Goal: Information Seeking & Learning: Understand process/instructions

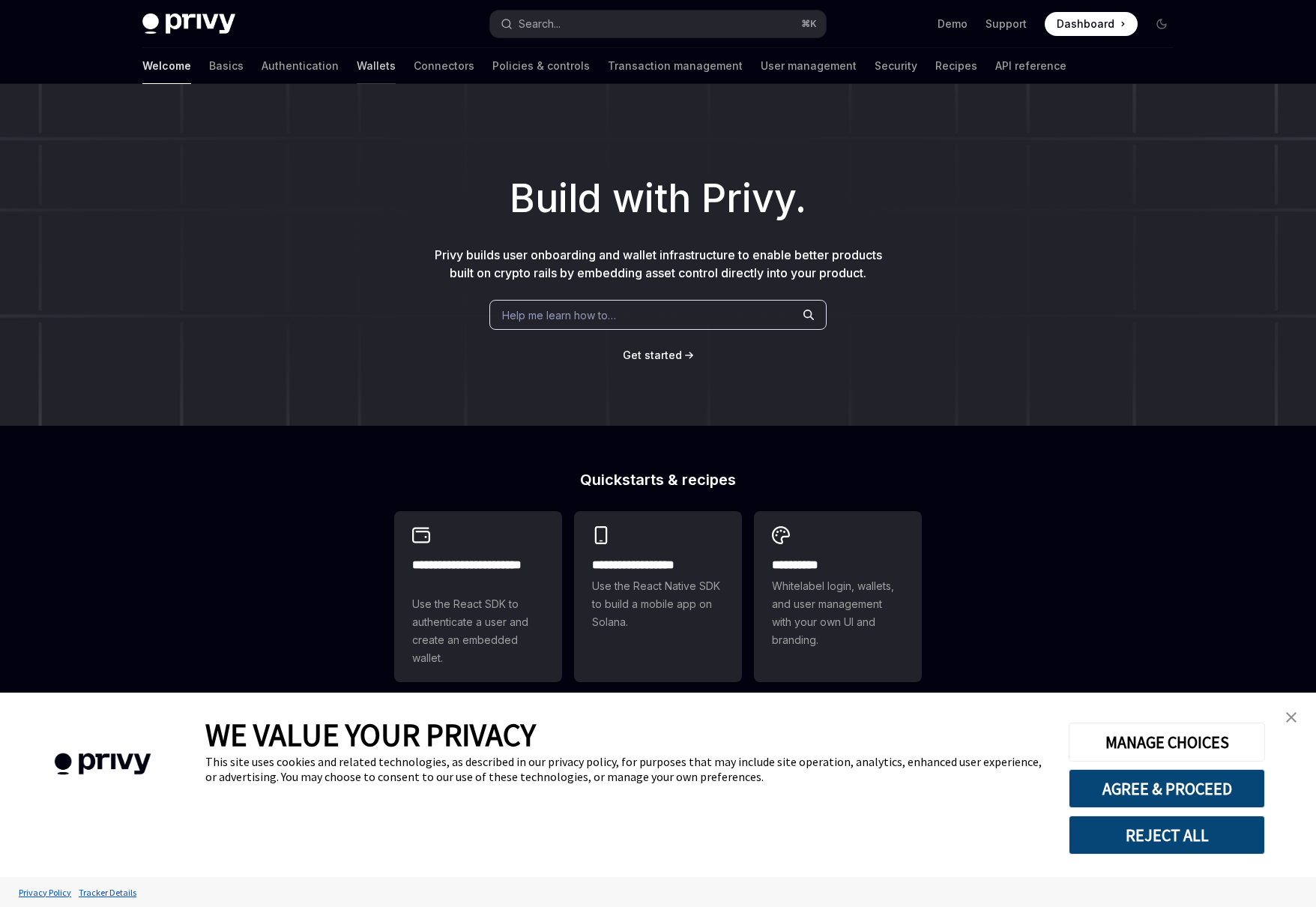
click at [356, 71] on link "Wallets" at bounding box center [376, 66] width 39 height 36
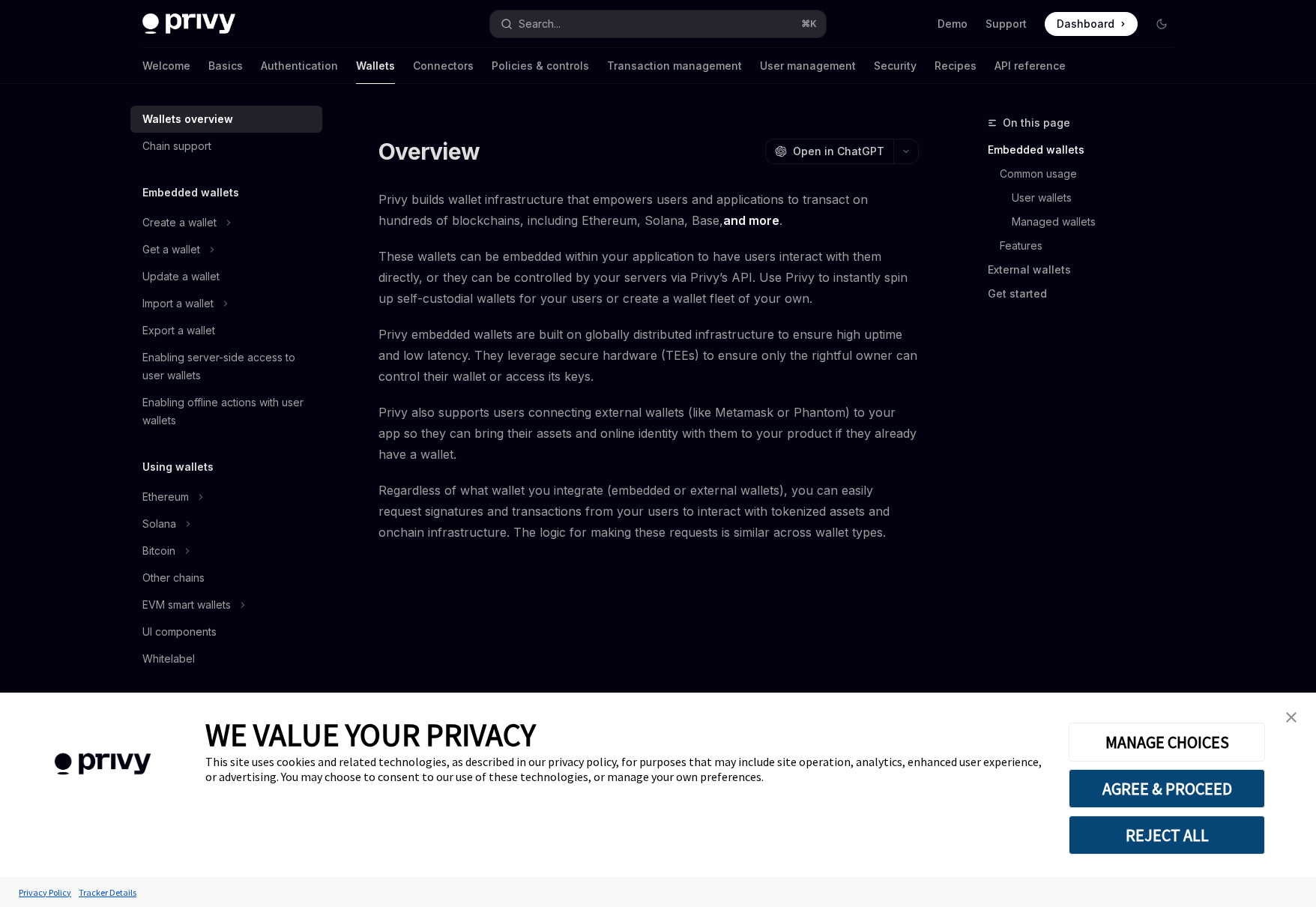
scroll to position [28, 0]
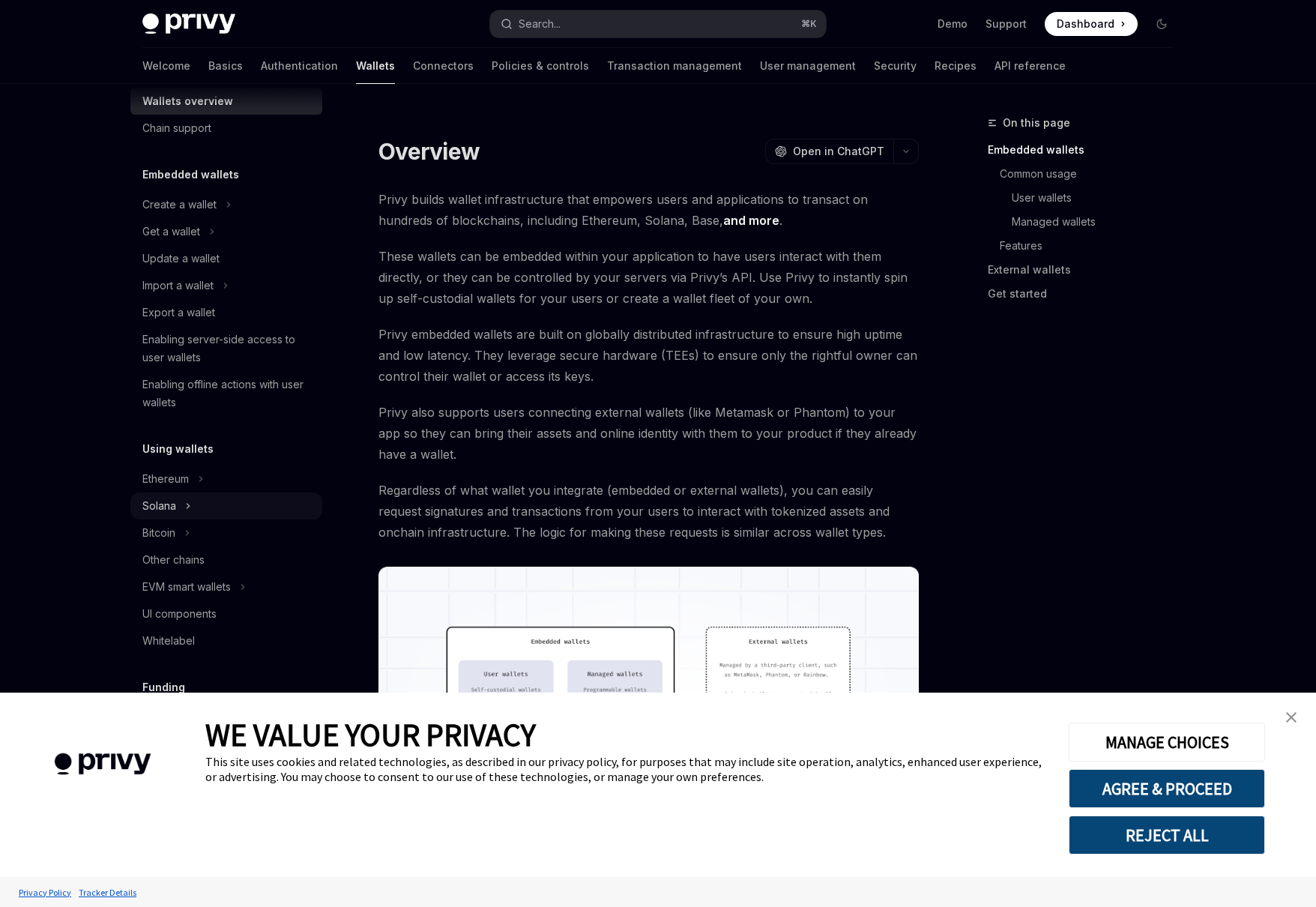
click at [204, 510] on div "Solana" at bounding box center [227, 506] width 192 height 27
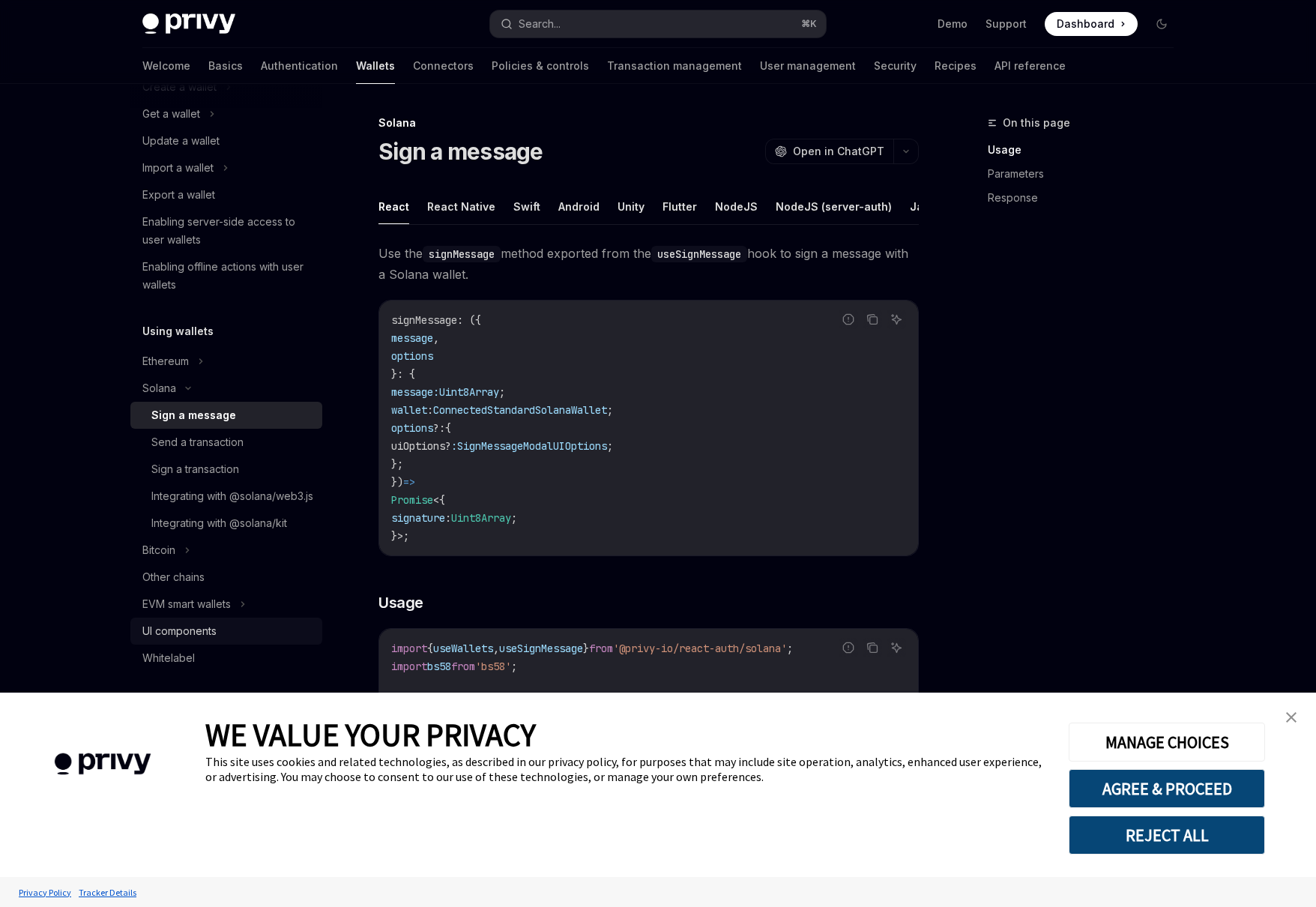
scroll to position [303, 0]
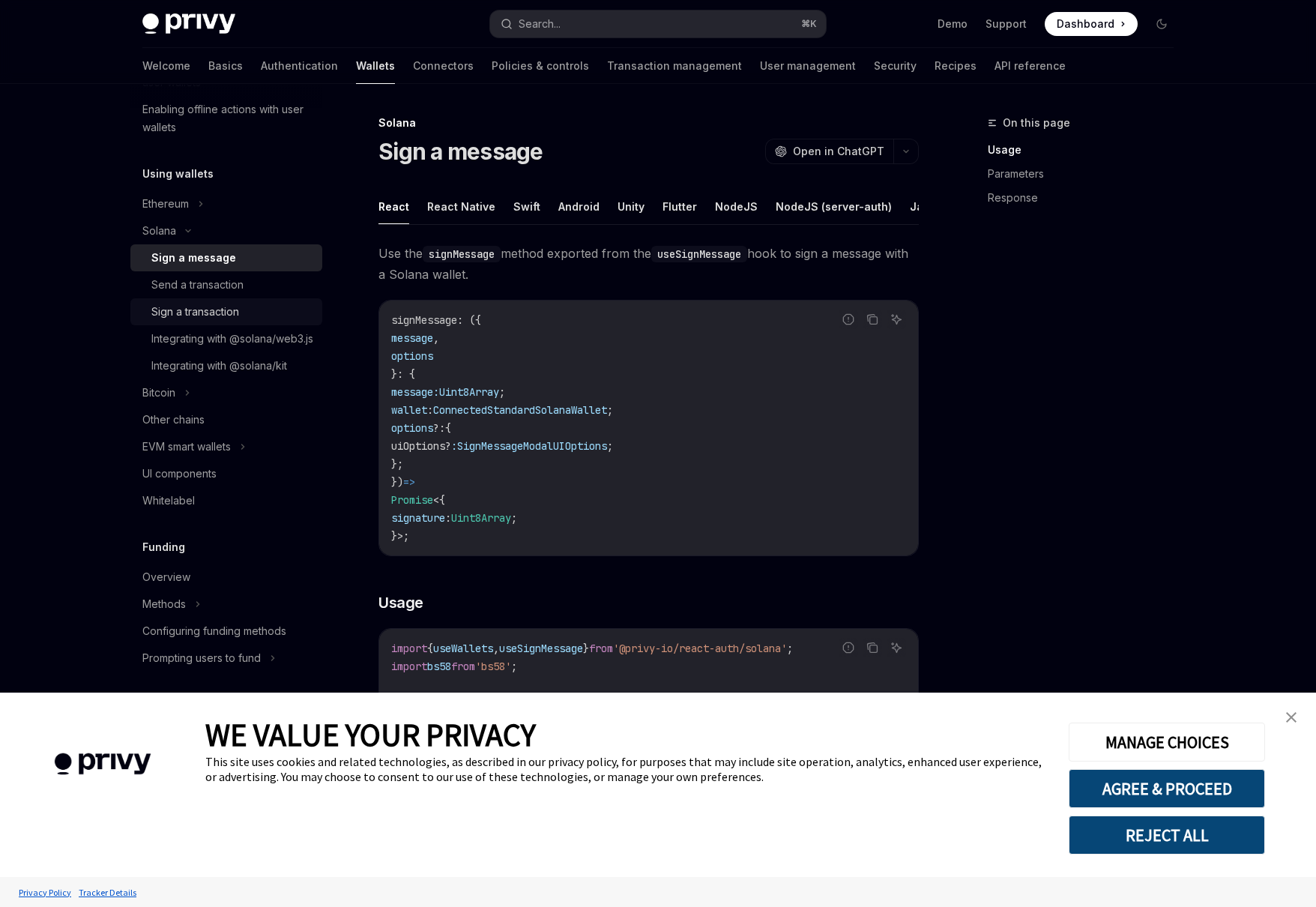
click at [220, 310] on div "Sign a transaction" at bounding box center [196, 312] width 88 height 18
type textarea "*"
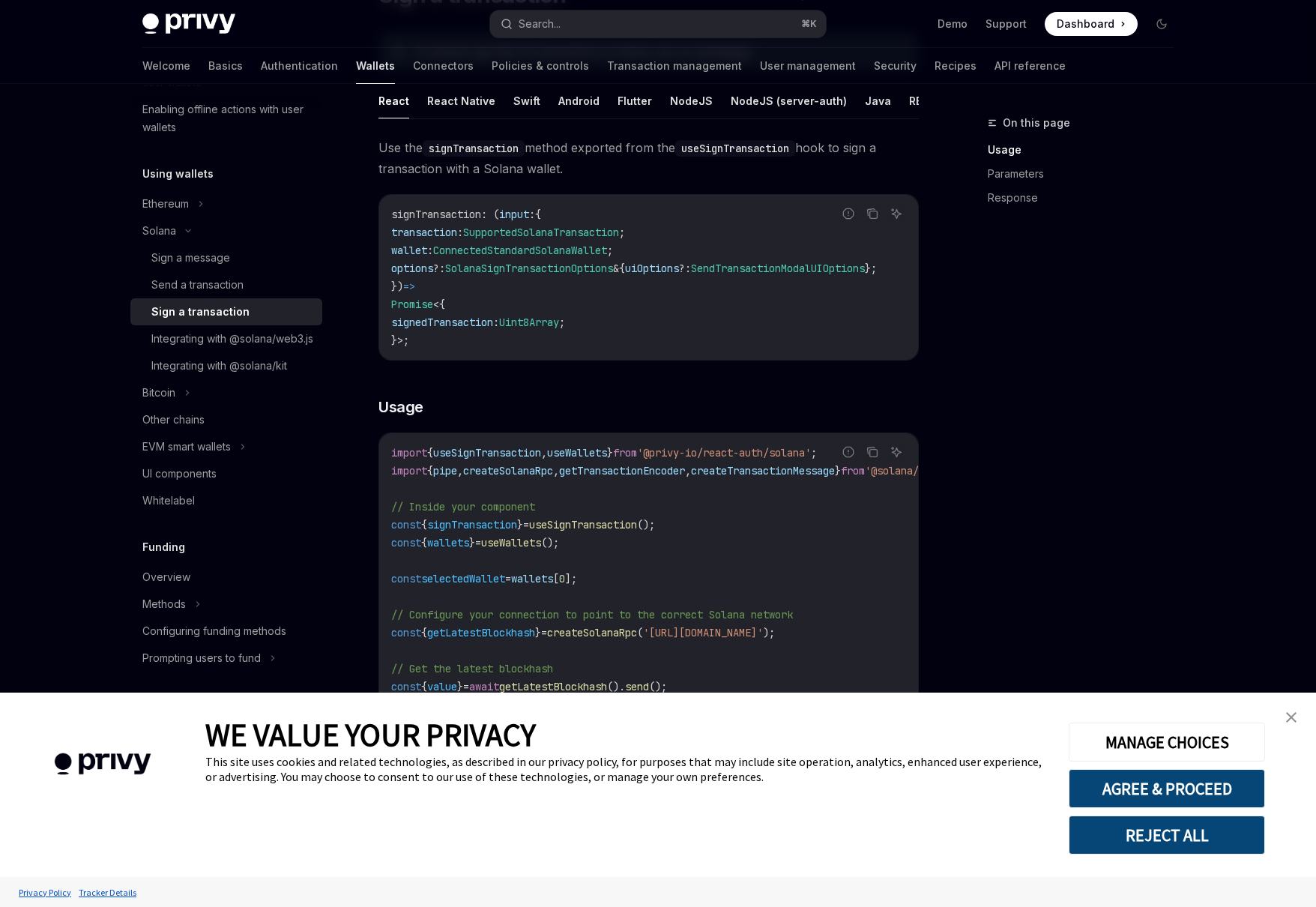
scroll to position [231, 0]
